Goal: Transaction & Acquisition: Purchase product/service

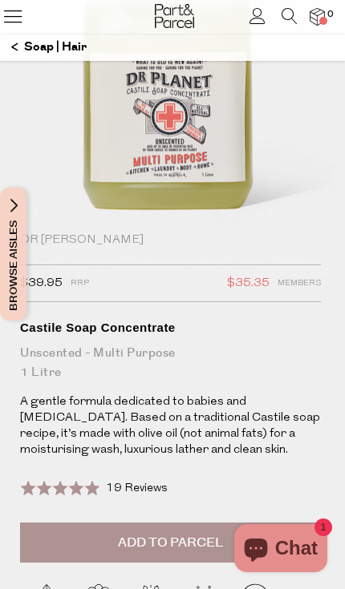
scroll to position [284, 0]
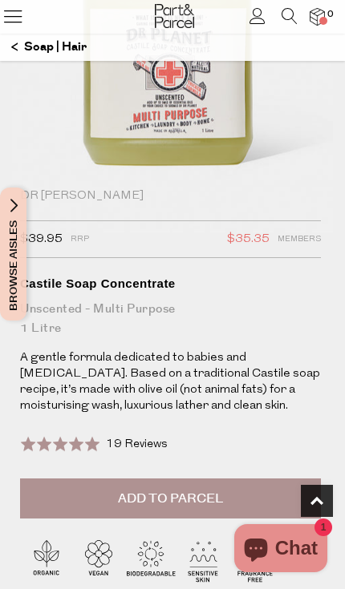
click at [100, 500] on button "Add to Parcel" at bounding box center [170, 498] width 300 height 40
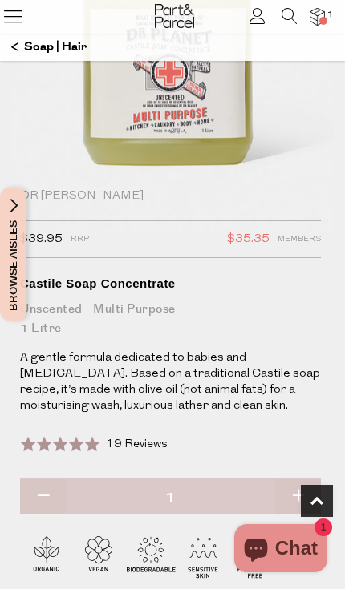
click at [253, 18] on icon at bounding box center [256, 16] width 17 height 16
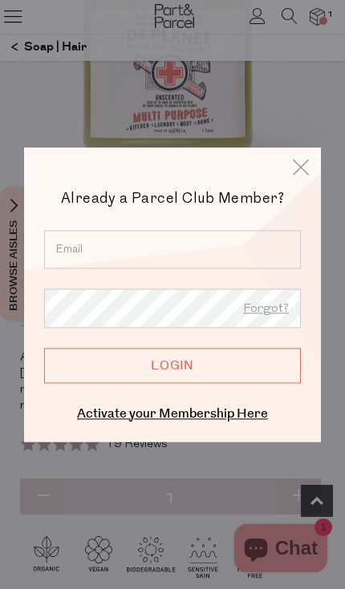
click at [223, 268] on input "email" at bounding box center [172, 249] width 256 height 38
type input "jadeoosen92@gmail.com"
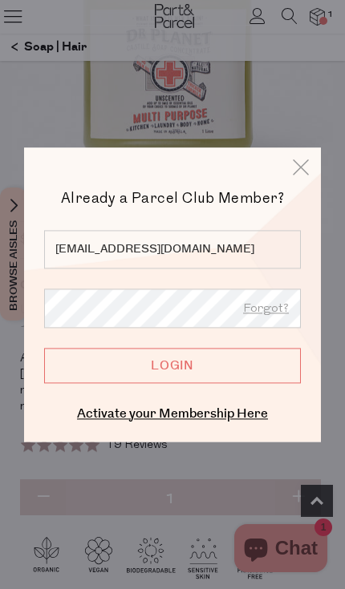
click at [172, 383] on input "Login" at bounding box center [172, 365] width 256 height 35
click at [228, 383] on input "Login" at bounding box center [172, 365] width 256 height 35
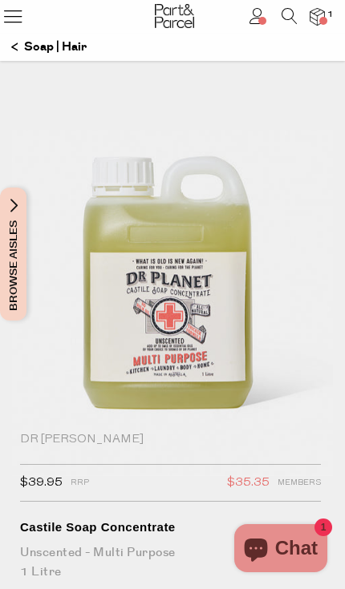
click at [169, 26] on img at bounding box center [174, 16] width 39 height 24
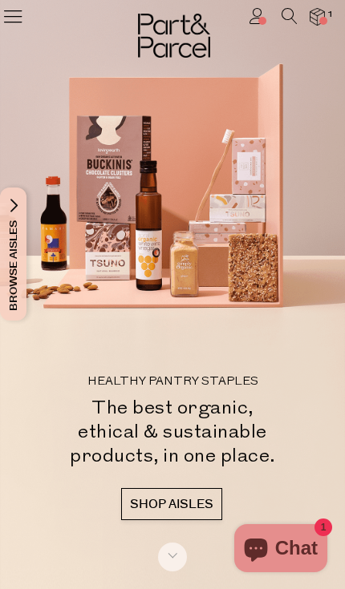
click at [275, 26] on li at bounding box center [281, 19] width 32 height 23
click at [282, 23] on icon at bounding box center [289, 16] width 16 height 16
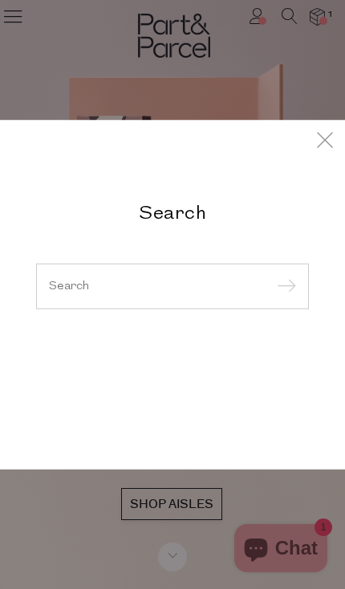
click at [209, 280] on input "search" at bounding box center [172, 286] width 247 height 12
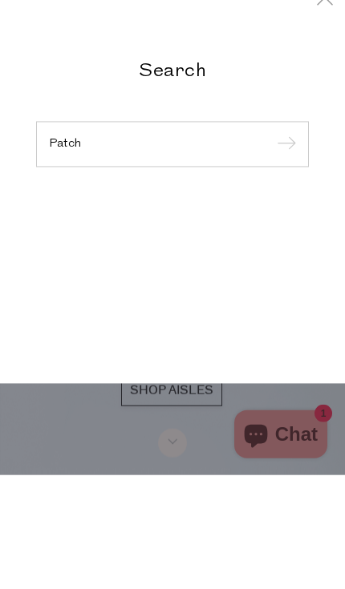
type input "Patch"
click at [284, 247] on input "submit" at bounding box center [284, 259] width 24 height 24
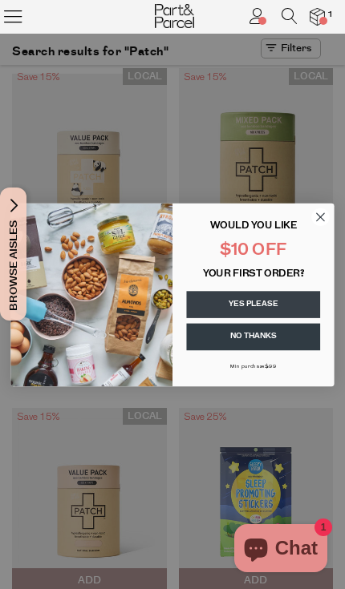
click at [320, 216] on icon "Close dialog" at bounding box center [320, 216] width 7 height 7
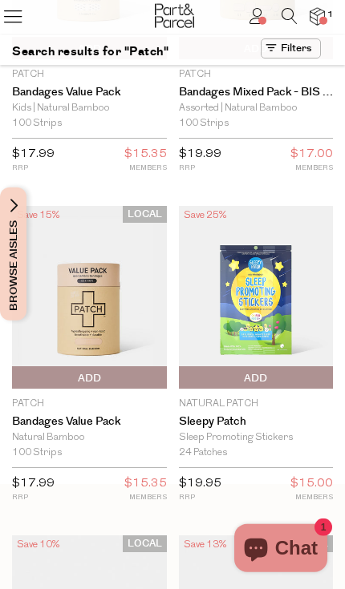
scroll to position [203, 0]
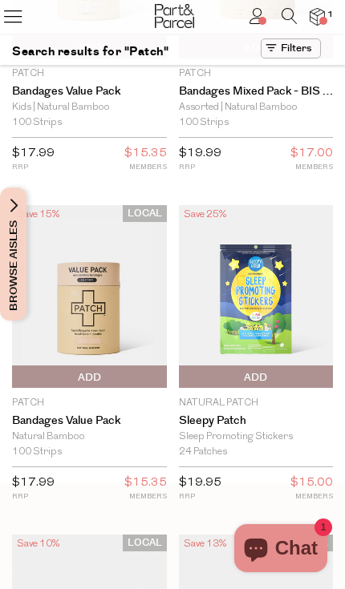
click at [67, 372] on span "Add To Parcel" at bounding box center [89, 377] width 147 height 24
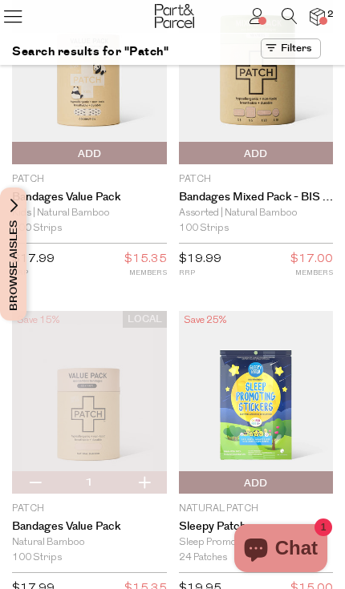
scroll to position [0, 0]
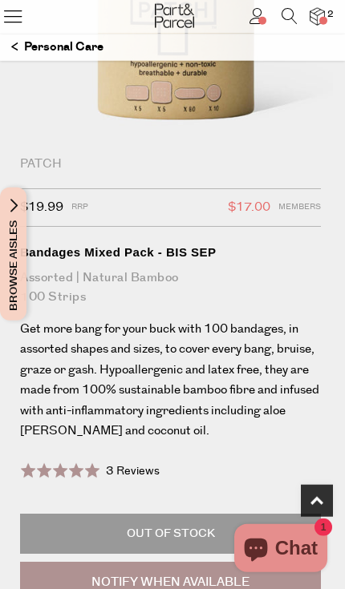
scroll to position [339, 0]
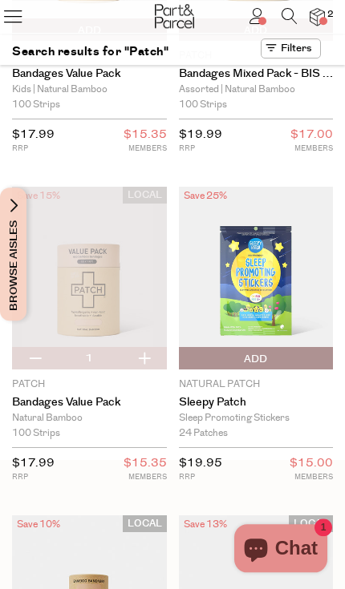
scroll to position [220, 0]
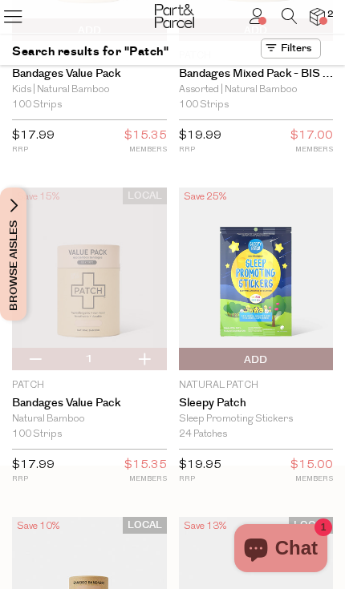
click at [284, 18] on icon at bounding box center [289, 16] width 16 height 16
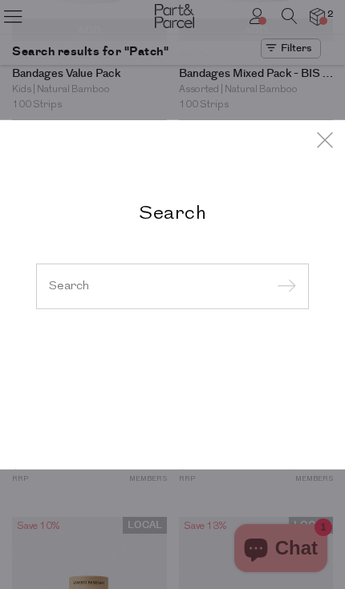
click at [89, 280] on input "search" at bounding box center [172, 286] width 247 height 12
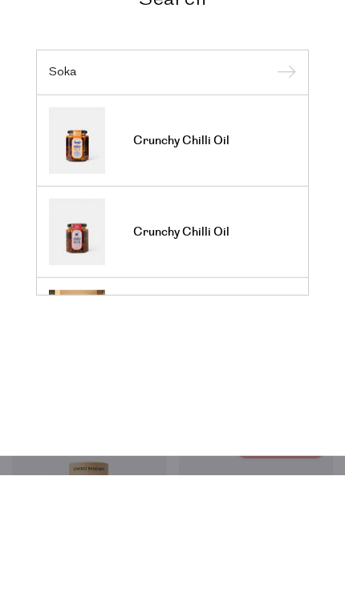
scroll to position [0, 0]
type input "Soka"
click at [230, 313] on link "Crunchy Chilli Oil" at bounding box center [172, 346] width 247 height 67
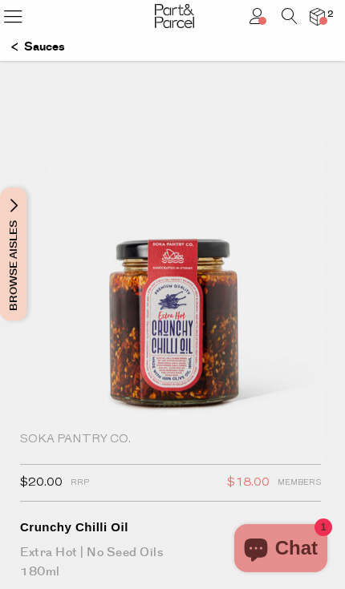
click at [283, 17] on icon at bounding box center [289, 16] width 16 height 16
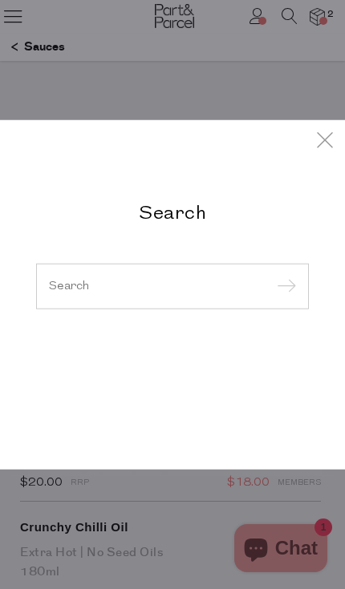
click at [100, 268] on div at bounding box center [172, 286] width 272 height 46
click at [65, 288] on input "search" at bounding box center [172, 286] width 247 height 12
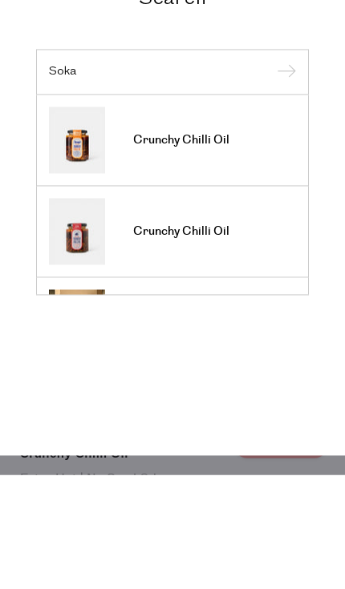
type input "Soka"
click at [101, 221] on img at bounding box center [77, 254] width 56 height 67
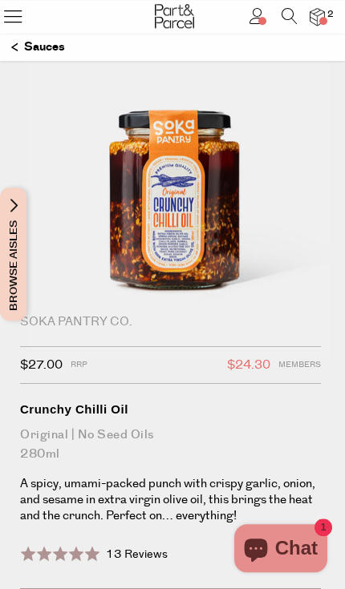
scroll to position [284, 0]
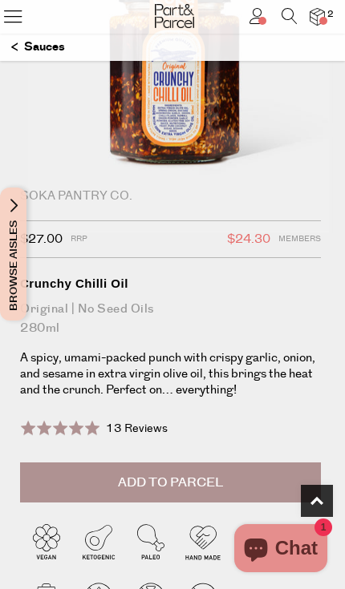
click at [228, 498] on button "Add to Parcel" at bounding box center [170, 482] width 300 height 40
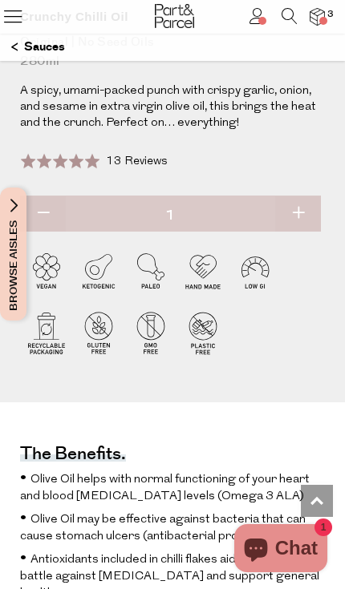
scroll to position [0, 0]
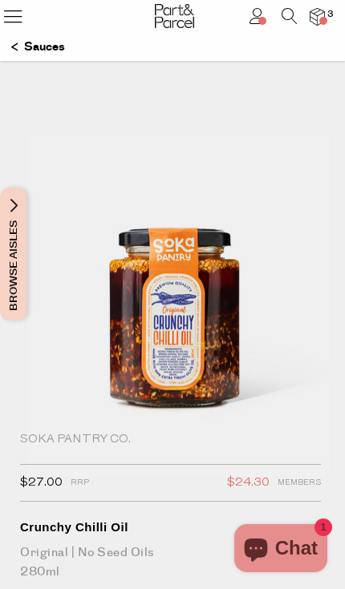
click at [168, 25] on img at bounding box center [174, 16] width 39 height 24
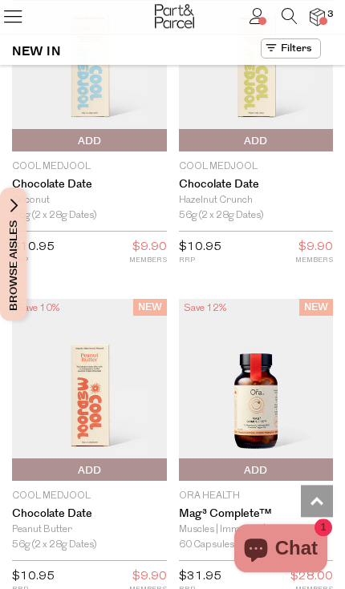
scroll to position [3053, 0]
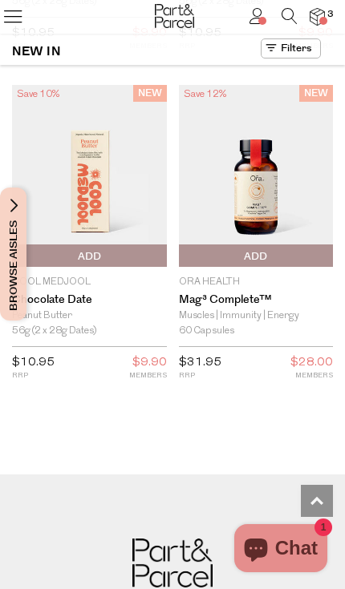
click at [20, 23] on icon at bounding box center [13, 16] width 22 height 22
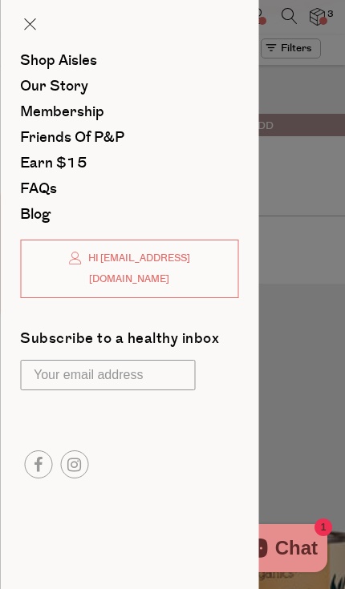
scroll to position [0, 0]
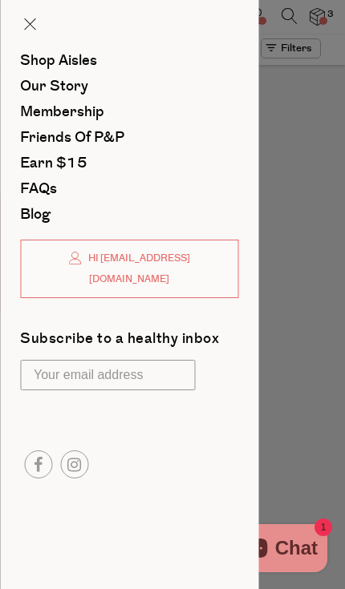
click at [45, 67] on span "Shop Aisles" at bounding box center [58, 60] width 77 height 21
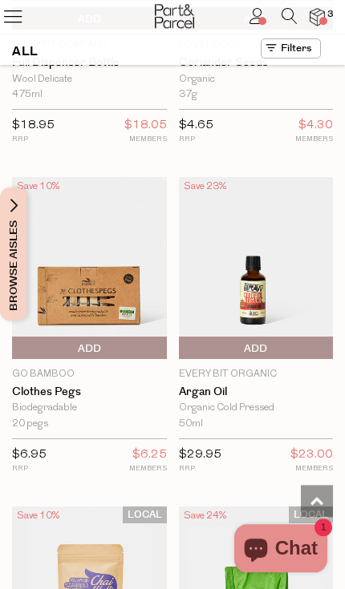
scroll to position [4228, 0]
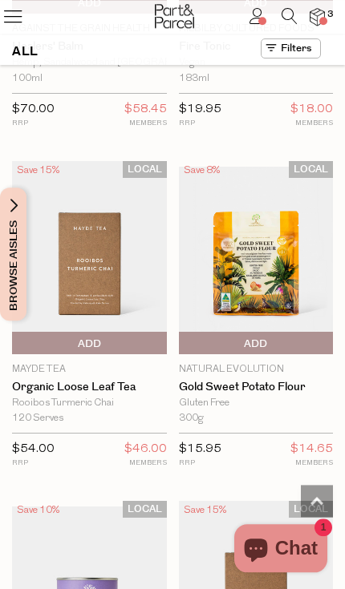
scroll to position [7174, 0]
click at [22, 14] on icon at bounding box center [13, 16] width 22 height 22
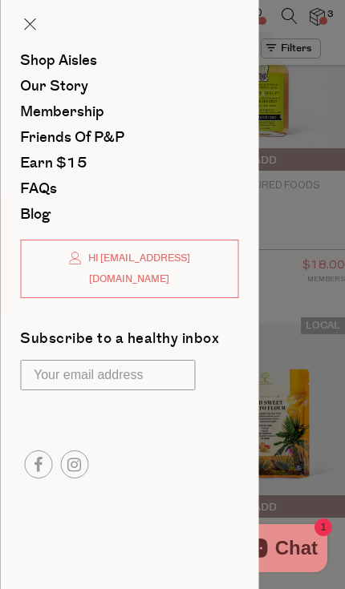
scroll to position [0, 0]
click at [82, 58] on span "Shop Aisles" at bounding box center [58, 60] width 77 height 21
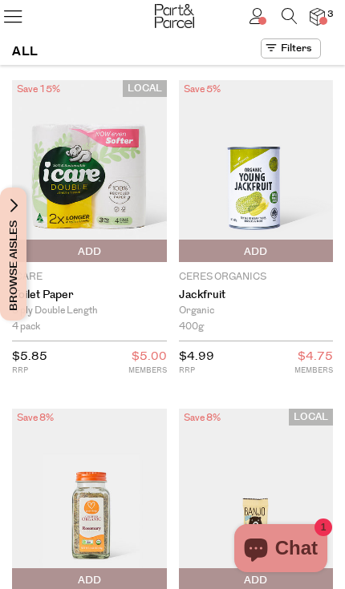
click at [304, 52] on button at bounding box center [290, 48] width 60 height 20
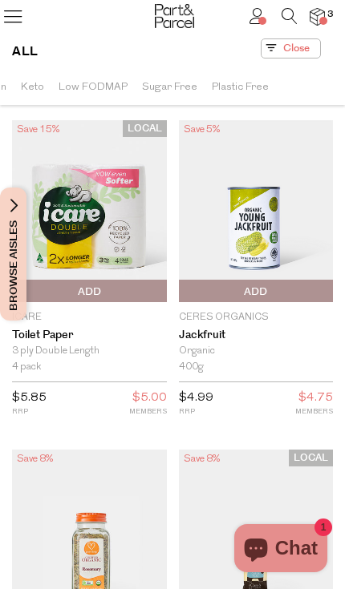
scroll to position [0, 374]
click at [241, 83] on span "Plastic Free" at bounding box center [240, 87] width 57 height 28
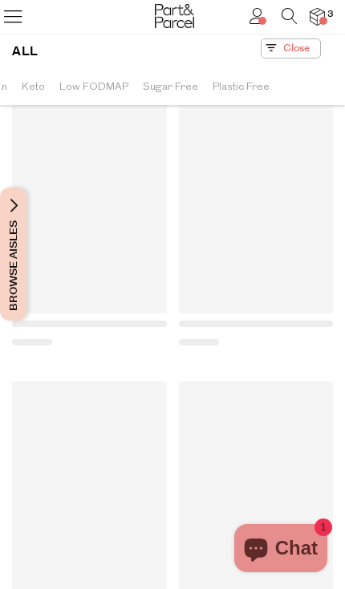
scroll to position [40, 0]
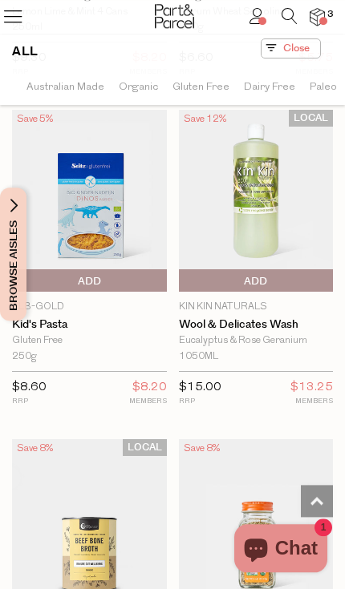
scroll to position [9603, 0]
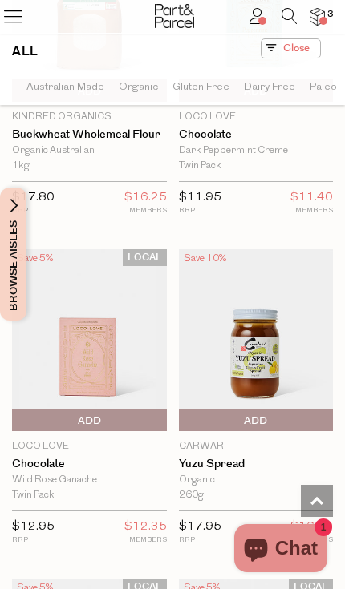
scroll to position [23951, 0]
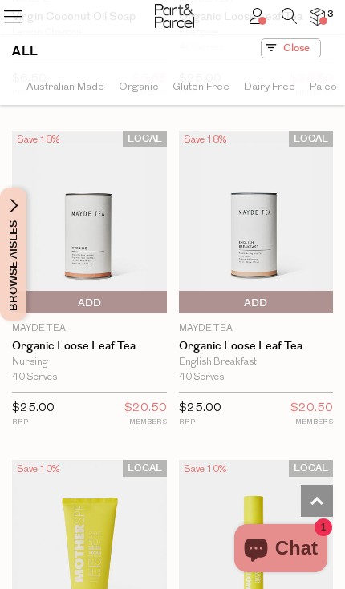
scroll to position [31992, 0]
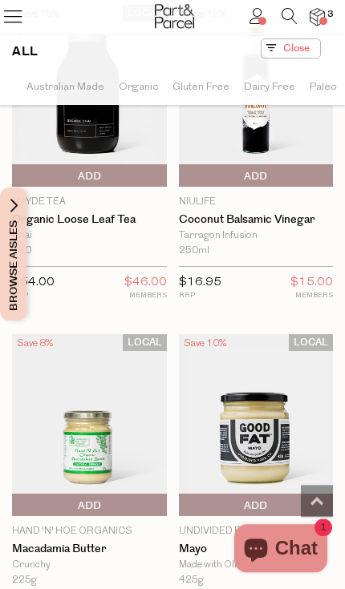
scroll to position [40367, 0]
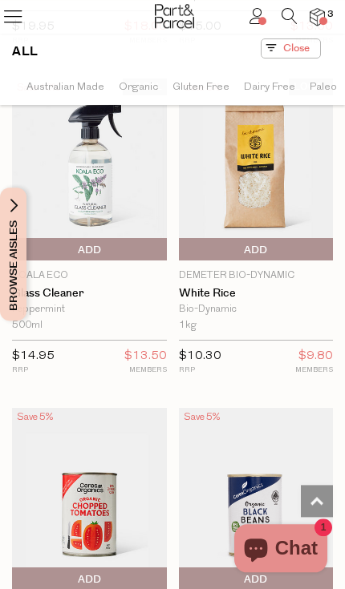
scroll to position [48166, 0]
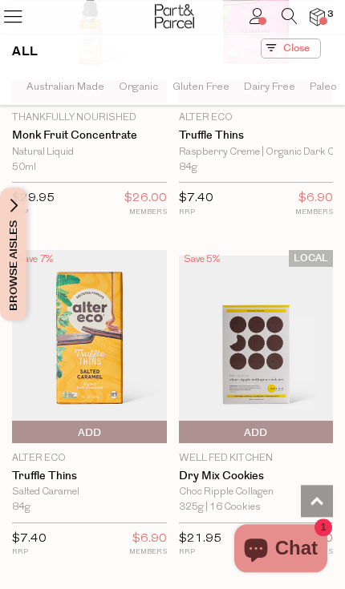
scroll to position [49422, 0]
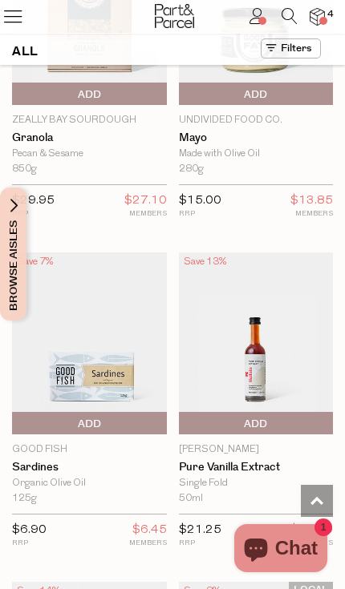
scroll to position [19981, 0]
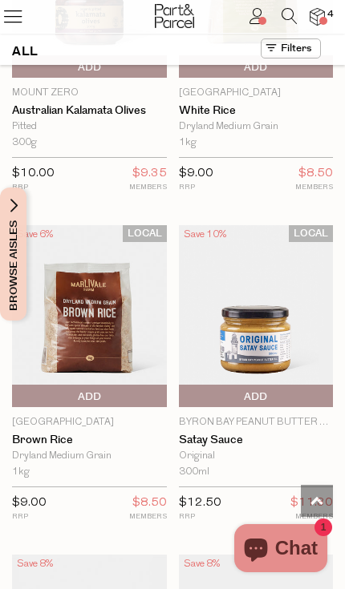
scroll to position [24636, 0]
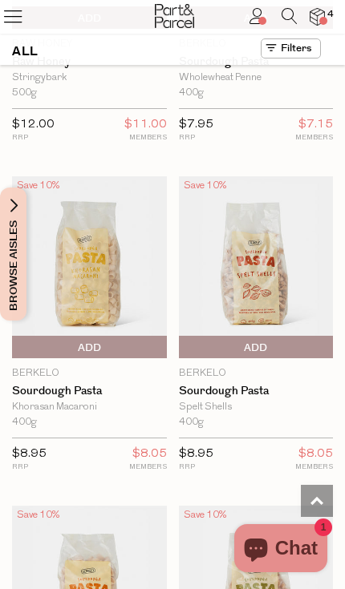
scroll to position [32627, 0]
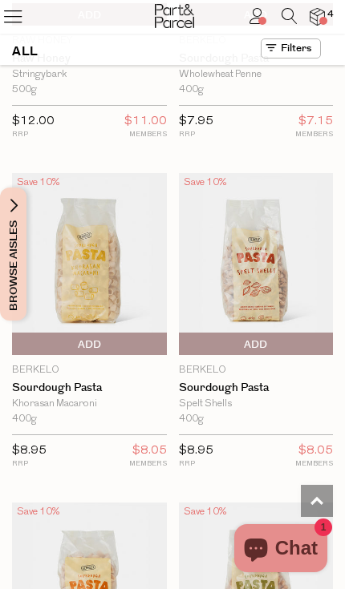
click at [294, 49] on button at bounding box center [290, 48] width 60 height 20
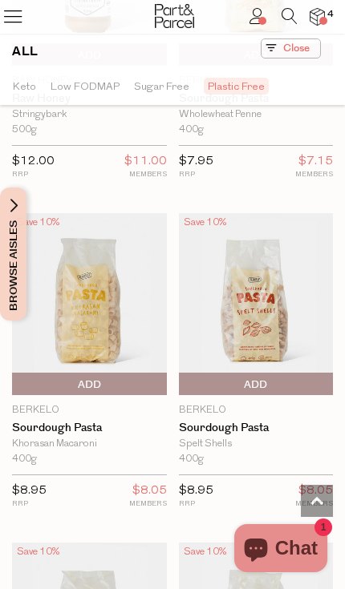
scroll to position [0, 382]
click at [9, 18] on icon at bounding box center [13, 16] width 22 height 22
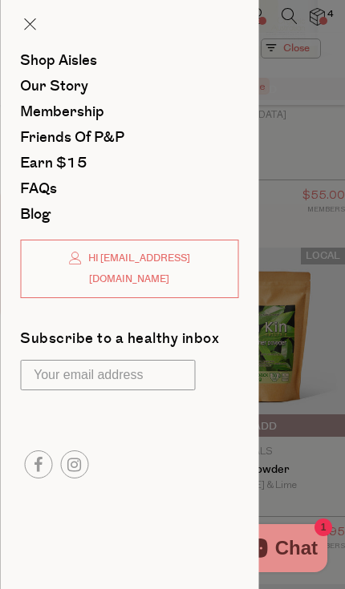
scroll to position [0, 0]
click at [28, 62] on span "Shop Aisles" at bounding box center [58, 60] width 77 height 21
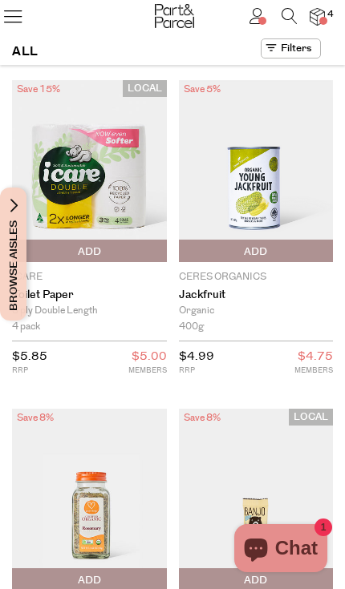
click at [285, 11] on icon at bounding box center [289, 16] width 16 height 16
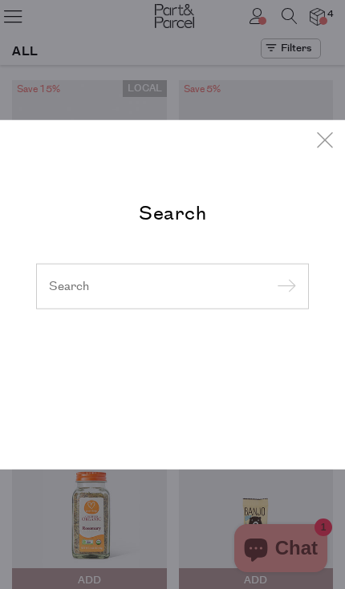
click at [77, 290] on input "search" at bounding box center [172, 285] width 247 height 17
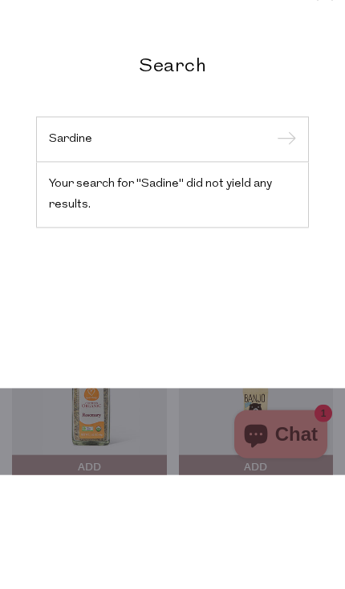
type input "Sardine"
click at [284, 242] on input "submit" at bounding box center [284, 254] width 24 height 24
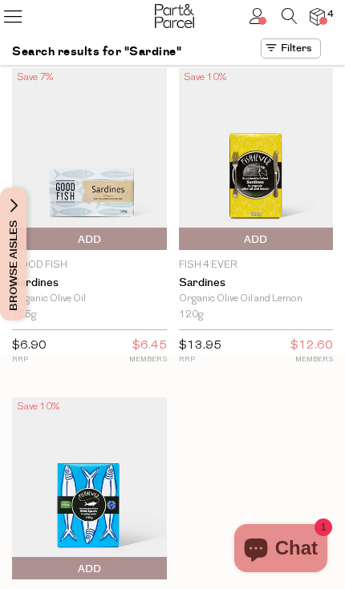
click at [285, 18] on icon at bounding box center [289, 16] width 16 height 16
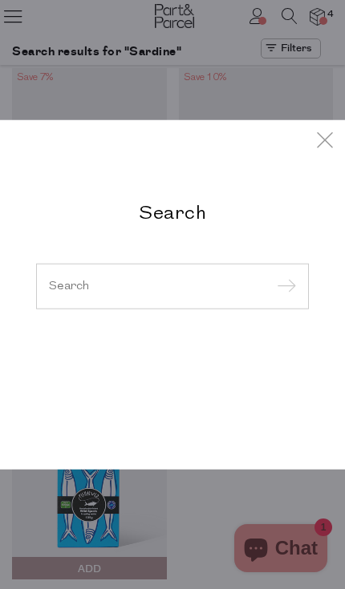
click at [106, 273] on div at bounding box center [172, 286] width 272 height 46
click at [63, 284] on input "search" at bounding box center [172, 286] width 247 height 12
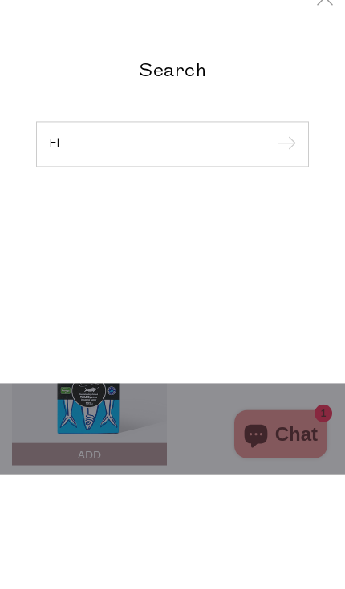
type input "F"
type input "Gladwrap"
click at [284, 247] on input "submit" at bounding box center [284, 259] width 24 height 24
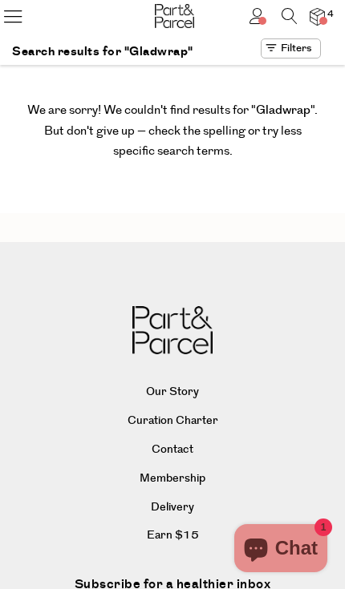
click at [284, 20] on icon at bounding box center [289, 16] width 16 height 16
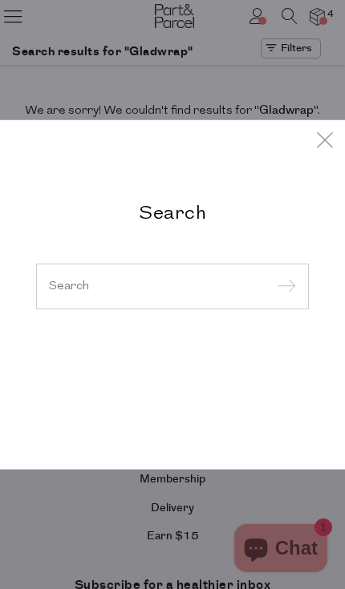
click at [56, 280] on input "search" at bounding box center [172, 286] width 247 height 12
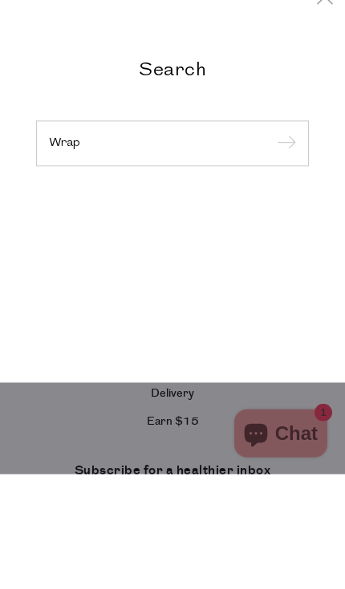
type input "Wrap"
click at [284, 247] on input "submit" at bounding box center [284, 259] width 24 height 24
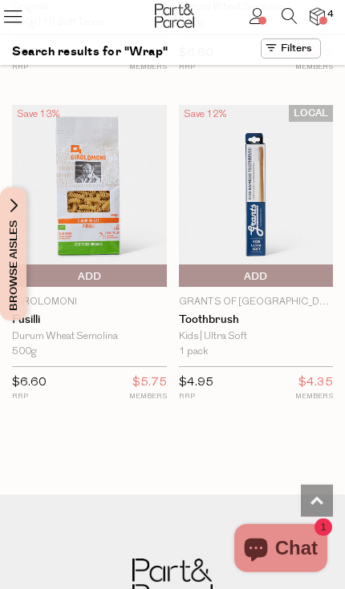
scroll to position [2955, 0]
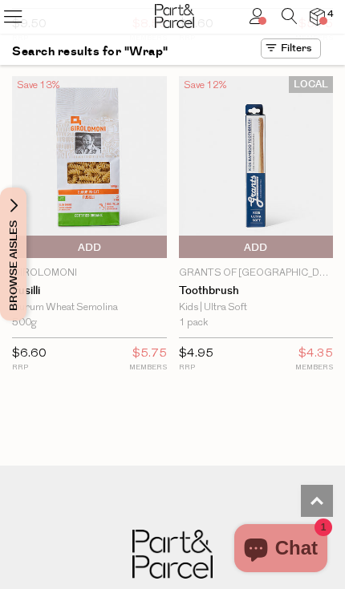
click at [317, 16] on img at bounding box center [316, 16] width 15 height 17
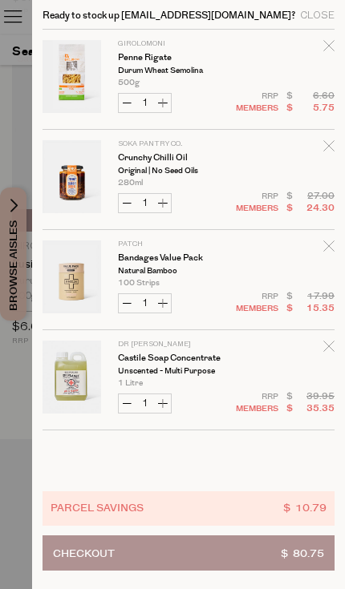
scroll to position [2982, 0]
click at [271, 551] on button "Checkout $ 80.75" at bounding box center [188, 552] width 292 height 35
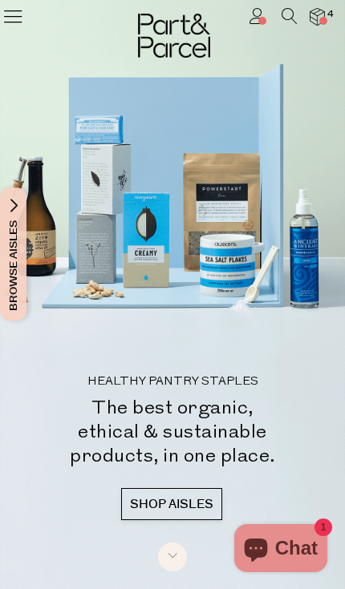
click at [286, 20] on icon at bounding box center [289, 16] width 16 height 16
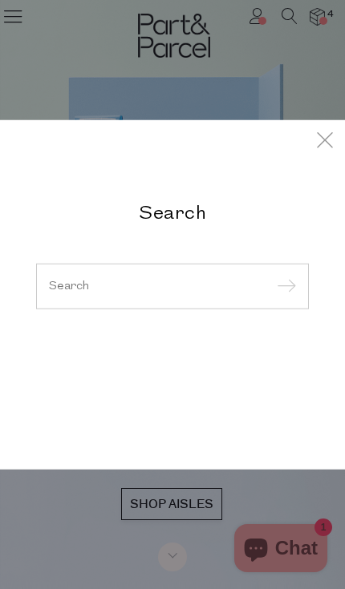
click at [319, 140] on icon at bounding box center [325, 138] width 24 height 23
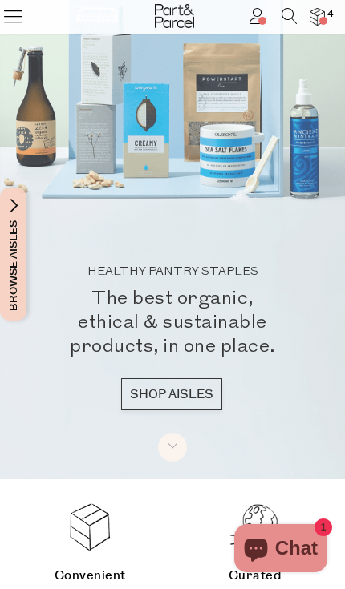
scroll to position [152, 0]
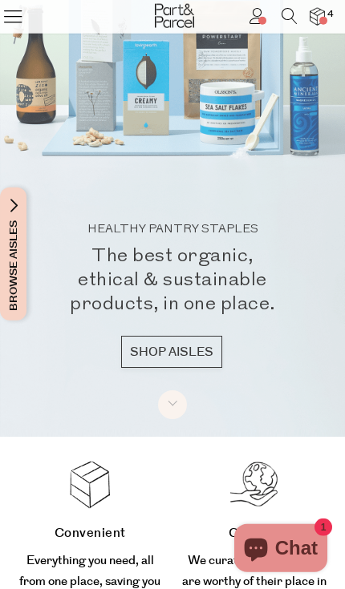
click at [188, 437] on div at bounding box center [172, 142] width 345 height 589
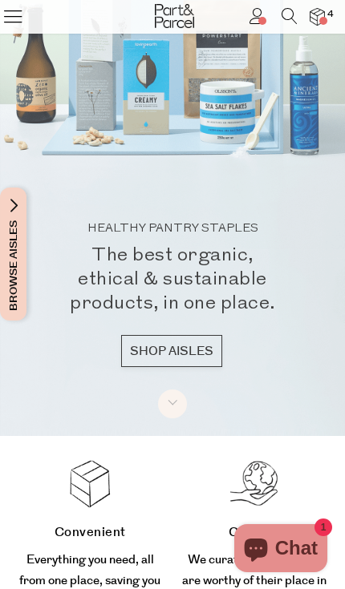
click at [172, 413] on icon at bounding box center [167, 407] width 10 height 10
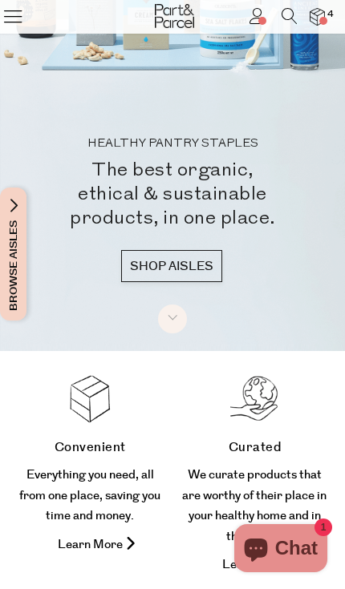
scroll to position [0, 0]
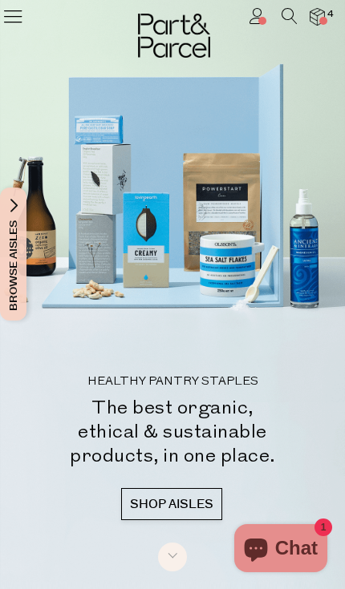
click at [291, 18] on icon at bounding box center [289, 16] width 16 height 16
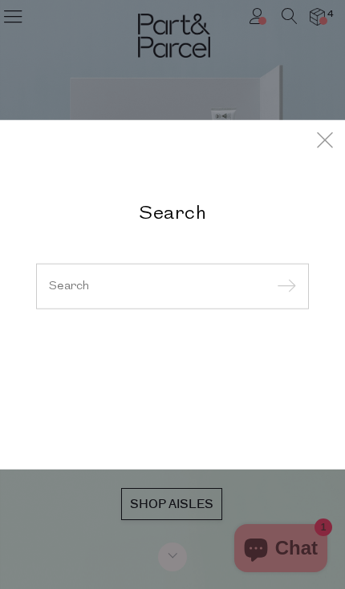
click at [63, 288] on input "search" at bounding box center [172, 286] width 247 height 12
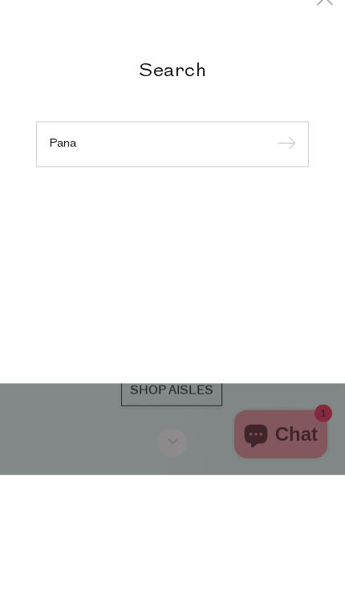
type input "Pana"
click at [284, 247] on input "submit" at bounding box center [284, 259] width 24 height 24
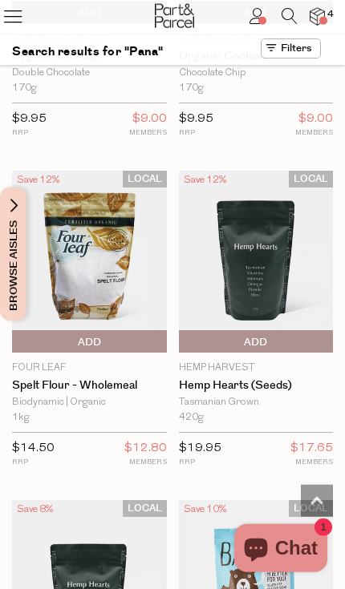
scroll to position [2564, 0]
click at [261, 21] on span at bounding box center [262, 21] width 8 height 8
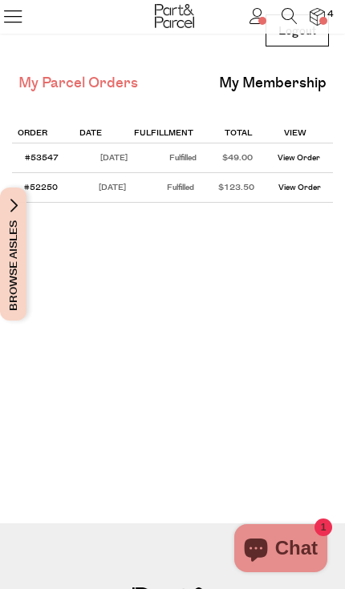
scroll to position [67, 0]
click at [293, 188] on link "View Order" at bounding box center [299, 186] width 42 height 13
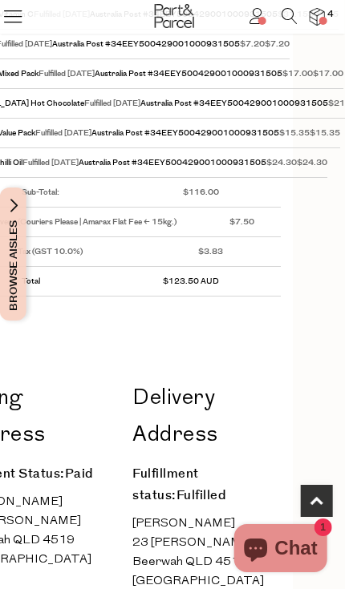
scroll to position [279, 0]
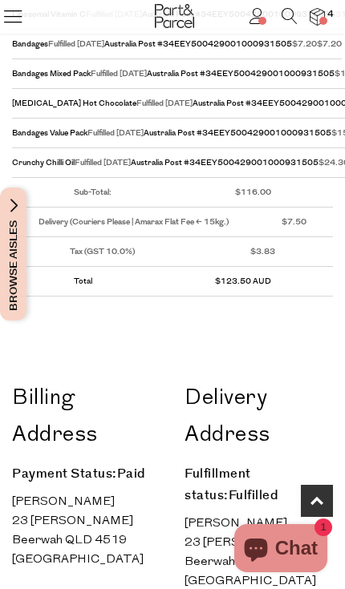
click at [54, 110] on link "[MEDICAL_DATA] Hot Chocolate" at bounding box center [74, 103] width 124 height 13
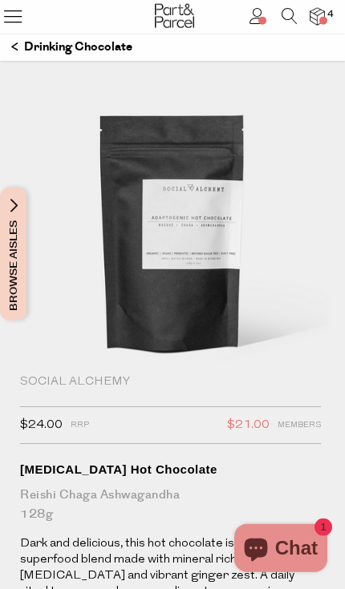
scroll to position [97, 0]
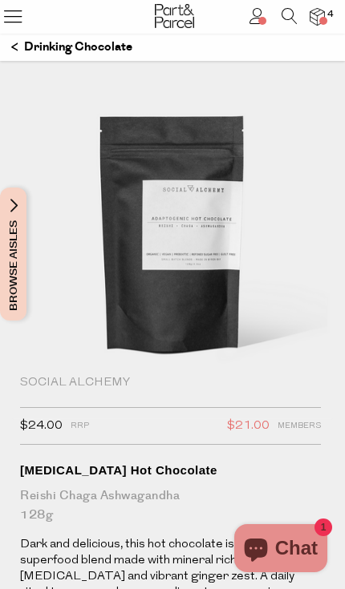
click at [293, 18] on icon at bounding box center [289, 16] width 16 height 16
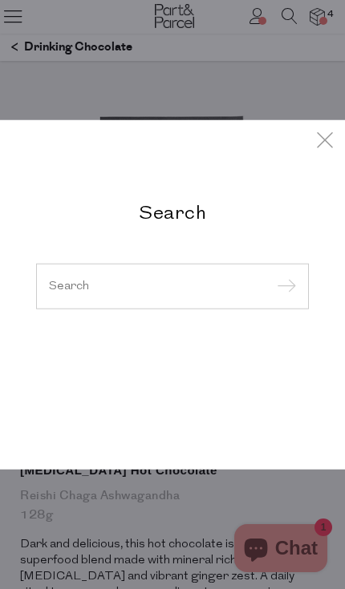
click at [65, 292] on input "search" at bounding box center [172, 286] width 247 height 12
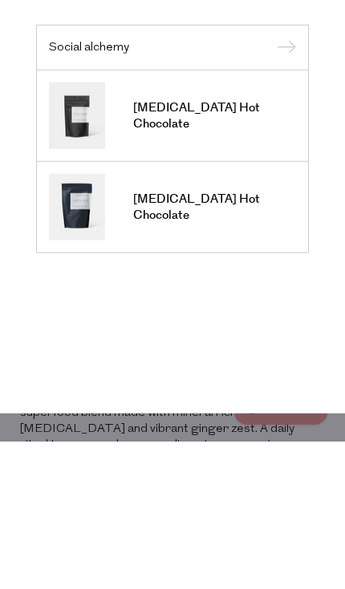
type input "Social alchemy"
click at [102, 321] on img at bounding box center [77, 354] width 56 height 67
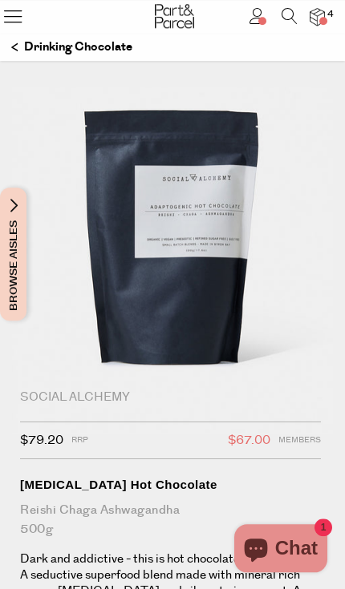
scroll to position [112, 0]
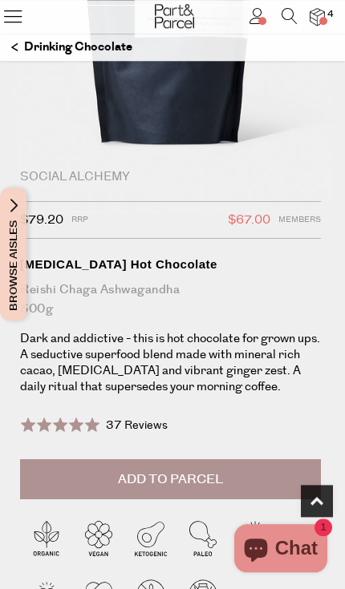
click at [229, 483] on button "Add to Parcel" at bounding box center [170, 479] width 300 height 40
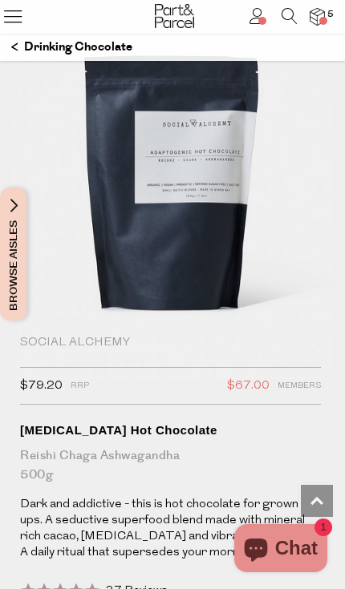
scroll to position [0, 0]
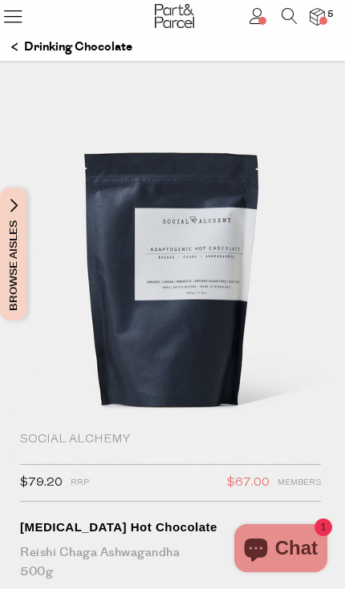
click at [317, 21] on img at bounding box center [316, 16] width 15 height 17
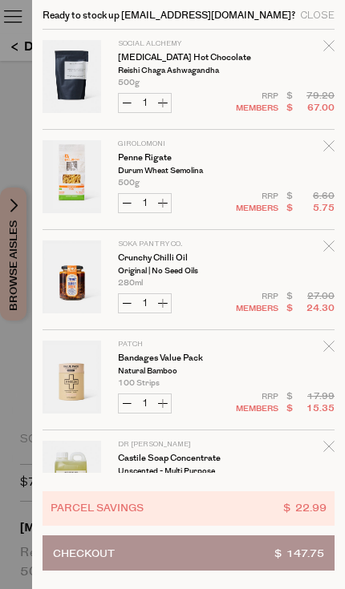
click at [232, 558] on button "Checkout $ 147.75" at bounding box center [188, 552] width 292 height 35
